Goal: Task Accomplishment & Management: Use online tool/utility

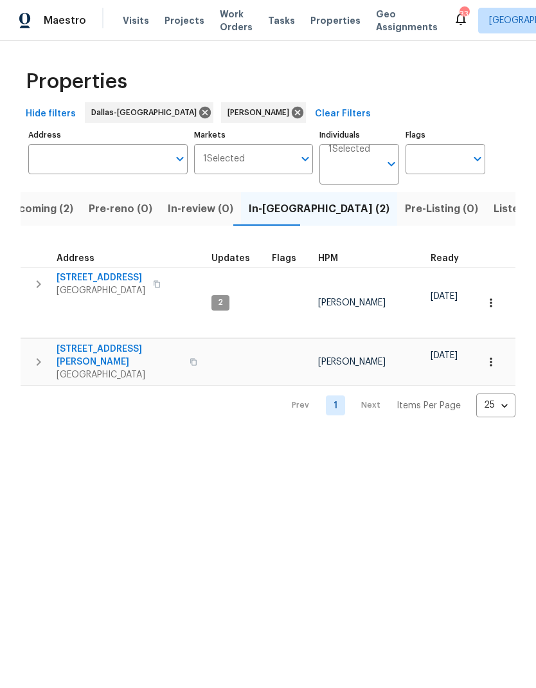
click at [46, 281] on button "button" at bounding box center [39, 284] width 26 height 26
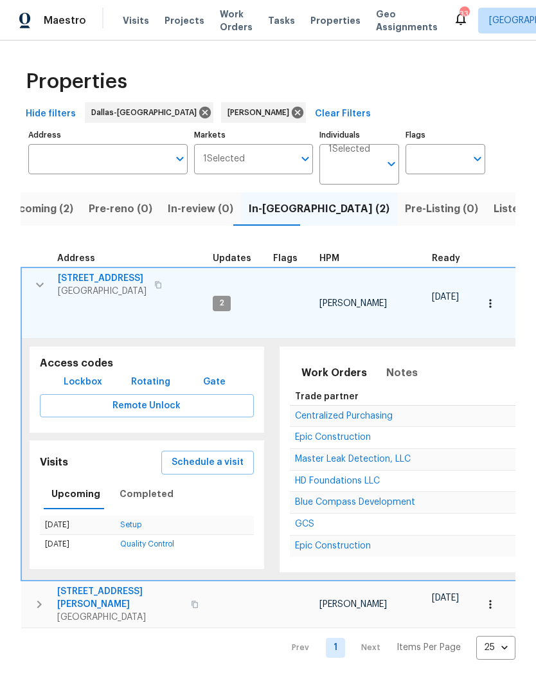
click at [207, 451] on button "Schedule a visit" at bounding box center [207, 463] width 93 height 24
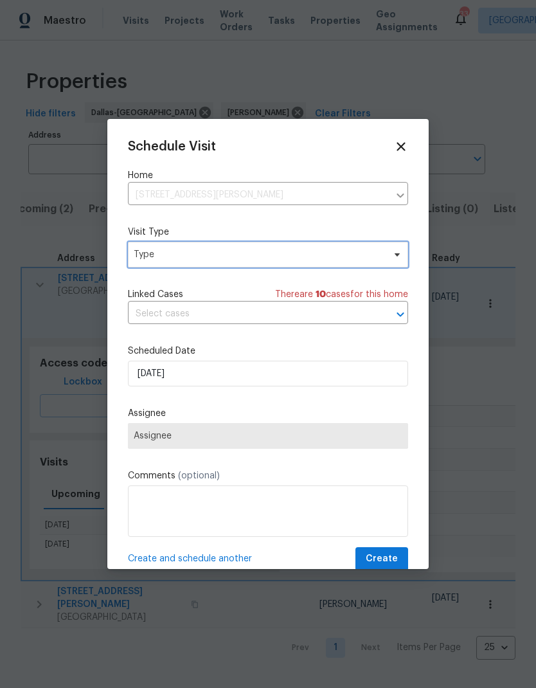
click at [257, 260] on span "Type" at bounding box center [259, 254] width 250 height 13
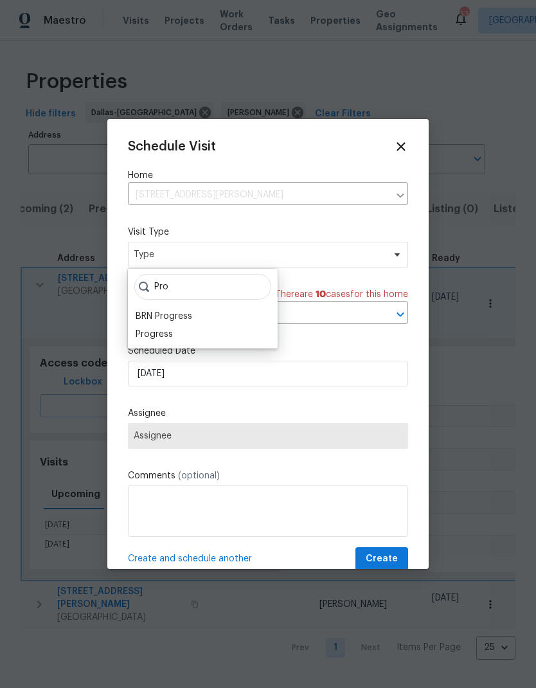
type input "Pro"
click at [182, 337] on div "Progress" at bounding box center [203, 334] width 142 height 18
click at [170, 331] on div "Progress" at bounding box center [154, 334] width 37 height 13
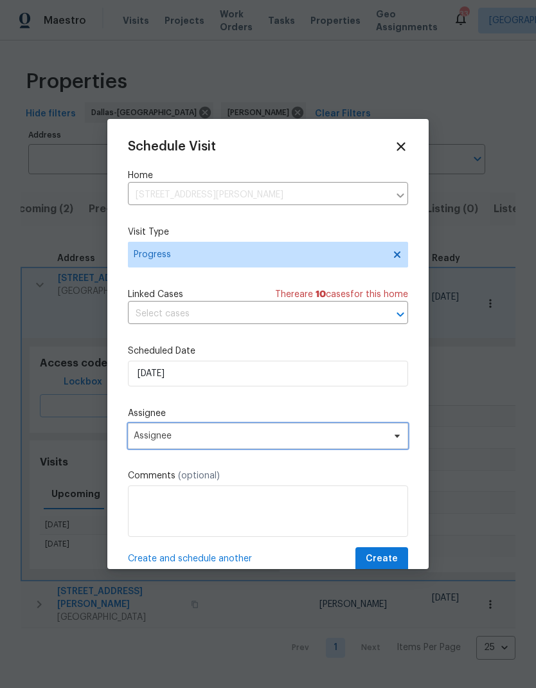
click at [215, 440] on span "Assignee" at bounding box center [260, 436] width 252 height 10
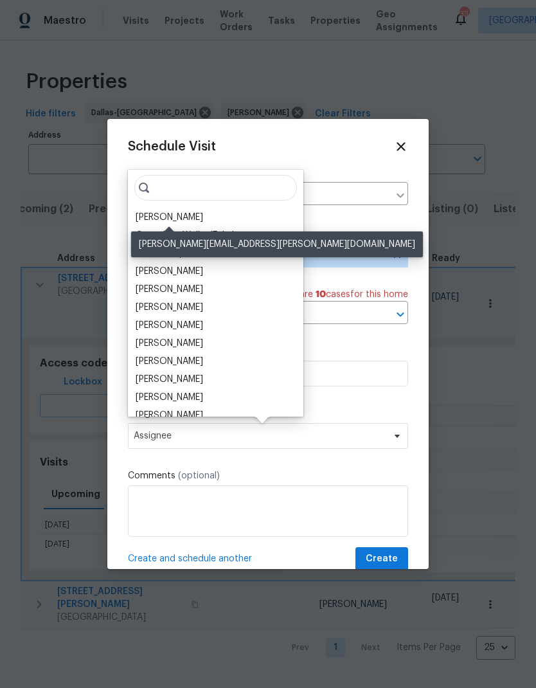
click at [183, 218] on div "[PERSON_NAME]" at bounding box center [169, 217] width 67 height 13
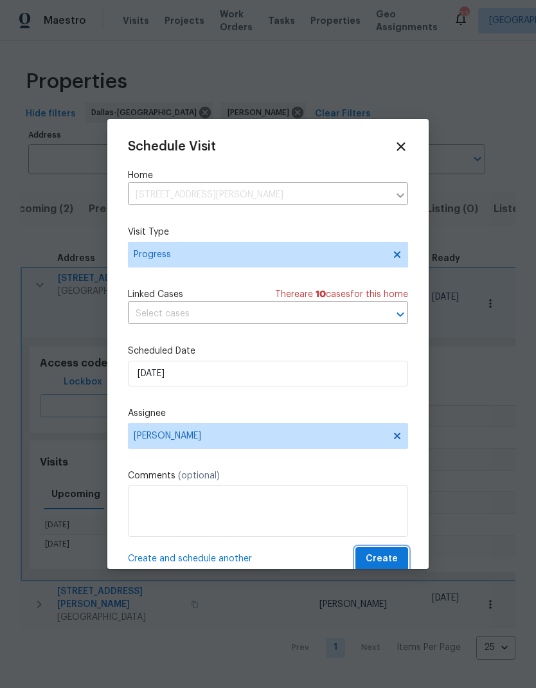
click at [389, 557] on span "Create" at bounding box center [382, 559] width 32 height 16
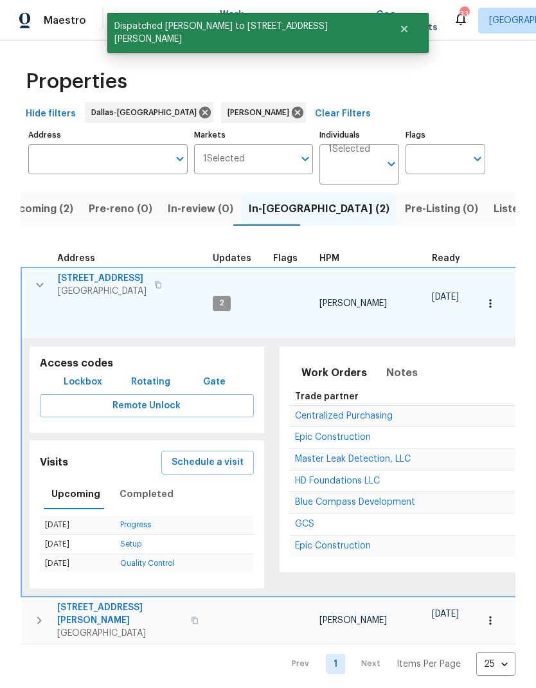
click at [39, 281] on icon "button" at bounding box center [39, 284] width 15 height 15
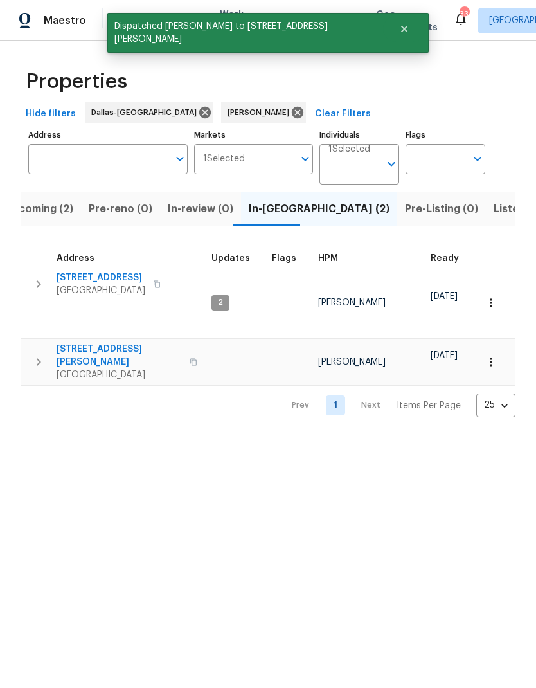
click at [35, 354] on icon "button" at bounding box center [38, 361] width 15 height 15
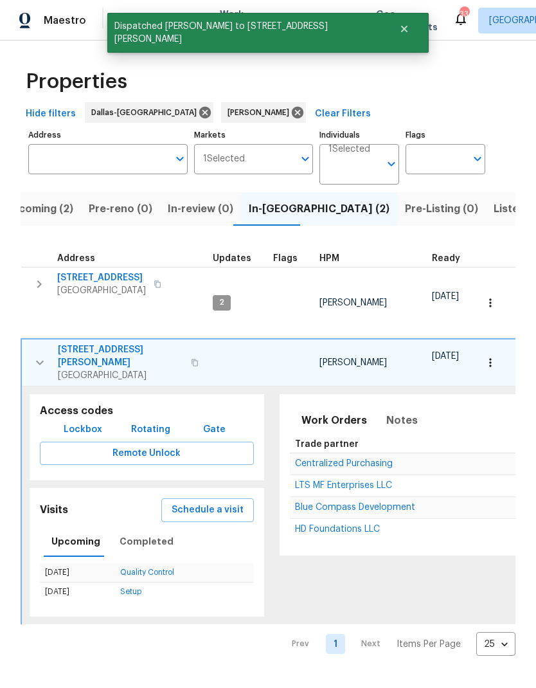
click at [218, 502] on span "Schedule a visit" at bounding box center [208, 510] width 72 height 16
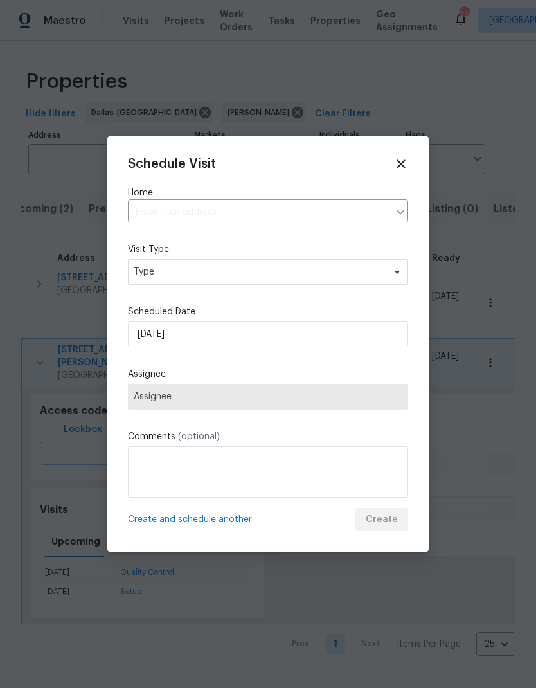
type input "[STREET_ADDRESS][PERSON_NAME]"
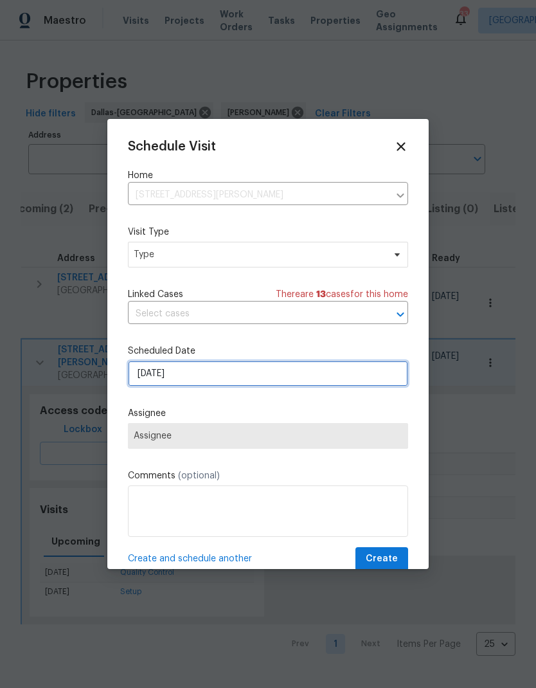
click at [202, 373] on input "[DATE]" at bounding box center [268, 374] width 280 height 26
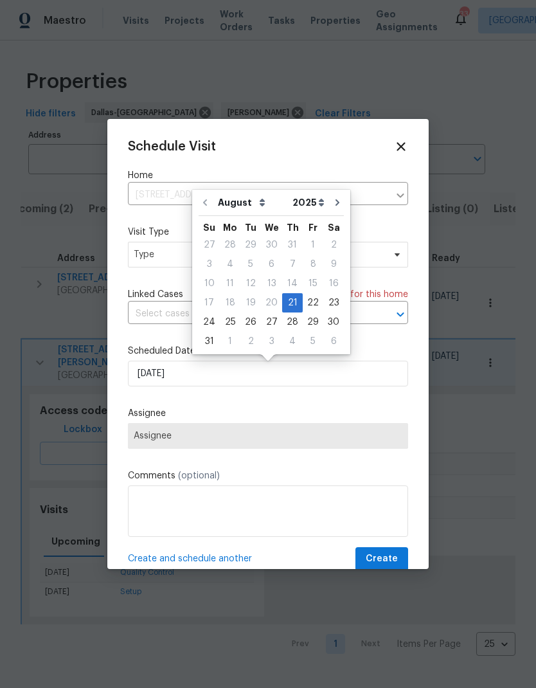
click at [273, 413] on label "Assignee" at bounding box center [268, 413] width 280 height 13
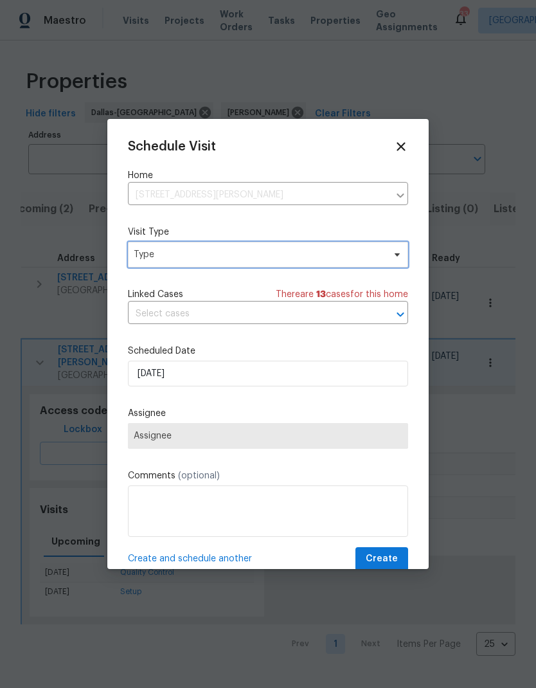
click at [289, 255] on span "Type" at bounding box center [259, 254] width 250 height 13
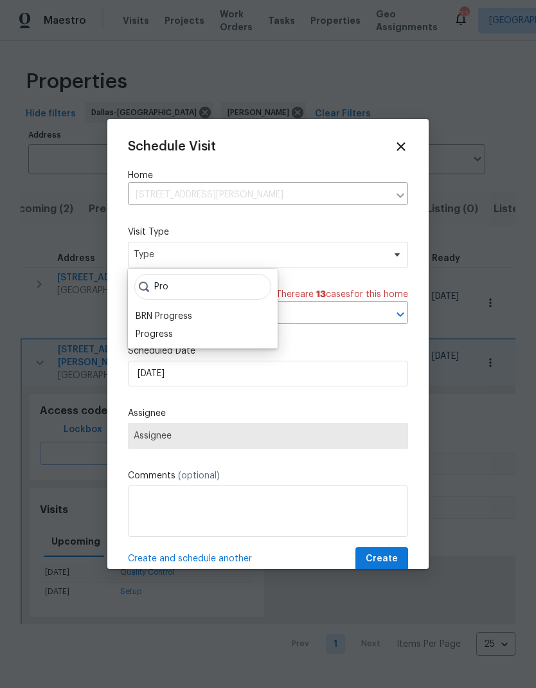
type input "Pro"
click at [172, 332] on div "Progress" at bounding box center [154, 334] width 37 height 13
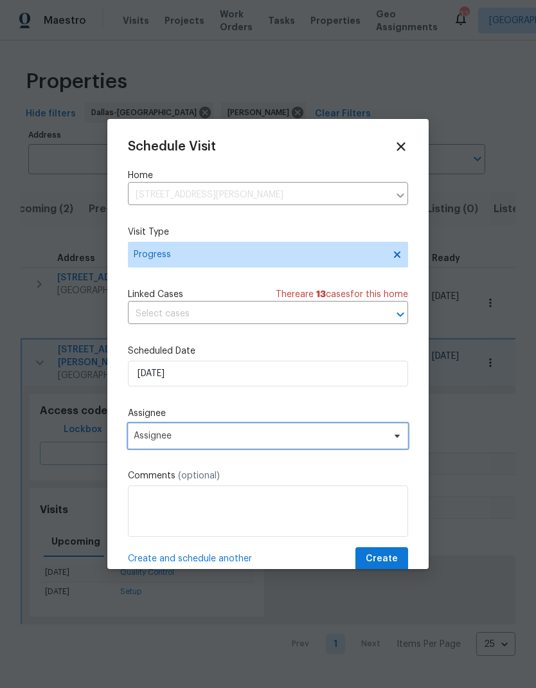
click at [212, 440] on span "Assignee" at bounding box center [260, 436] width 252 height 10
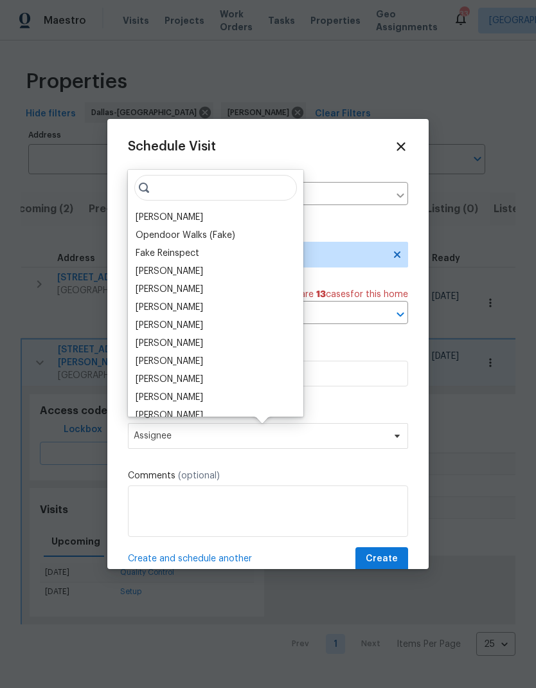
click at [188, 211] on div "[PERSON_NAME]" at bounding box center [169, 217] width 67 height 13
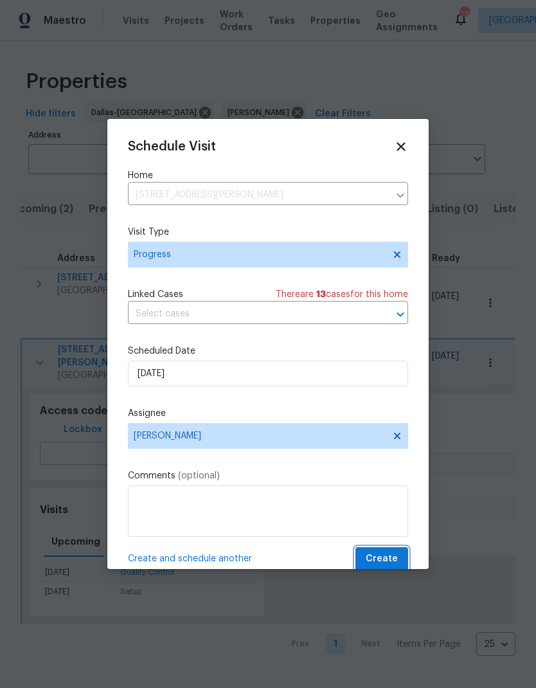
click at [382, 553] on button "Create" at bounding box center [381, 559] width 53 height 24
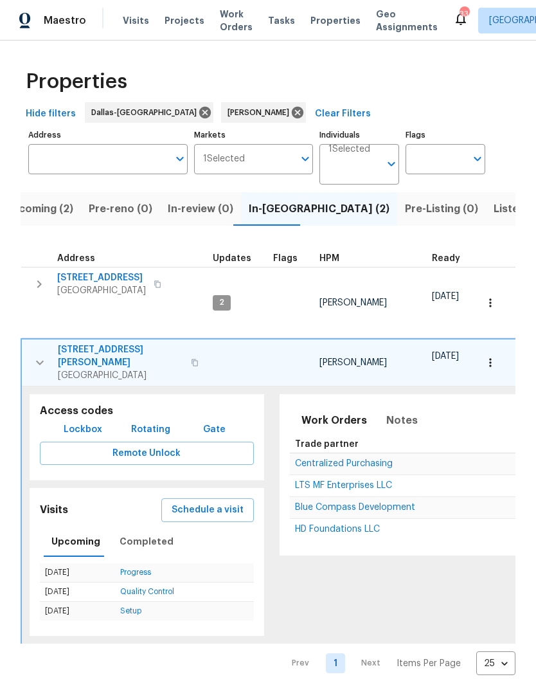
click at [39, 355] on icon "button" at bounding box center [39, 362] width 15 height 15
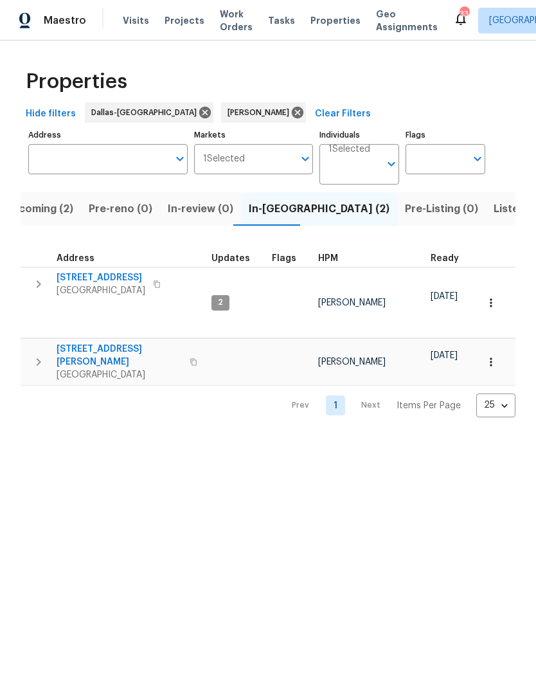
click at [44, 201] on span "Upcoming (2)" at bounding box center [38, 209] width 69 height 18
